Goal: Information Seeking & Learning: Learn about a topic

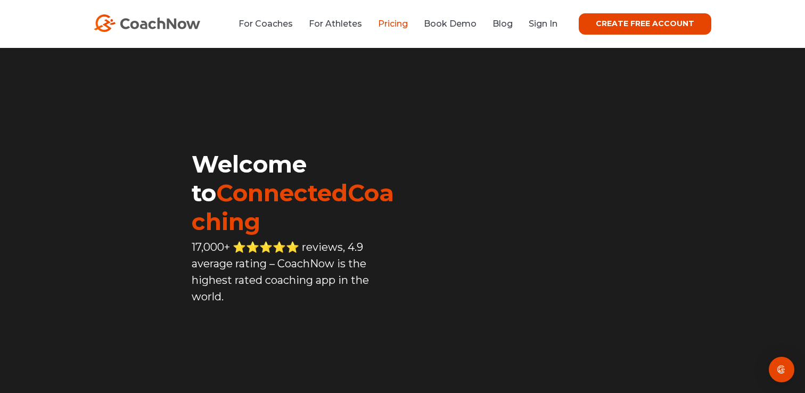
click at [390, 23] on link "Pricing" at bounding box center [393, 24] width 30 height 10
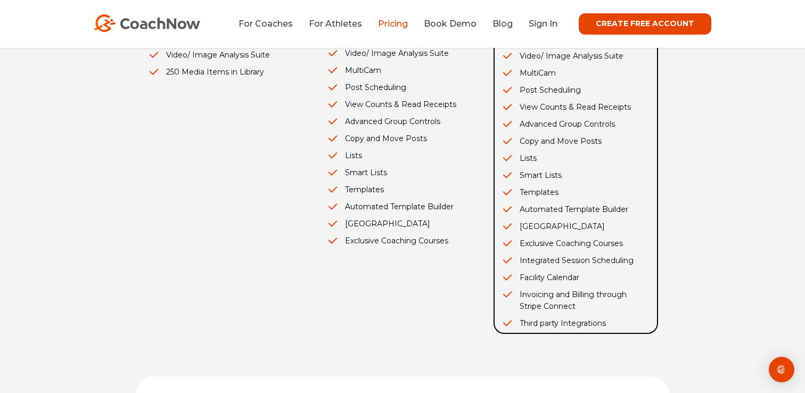
scroll to position [371, 0]
